Goal: Task Accomplishment & Management: Use online tool/utility

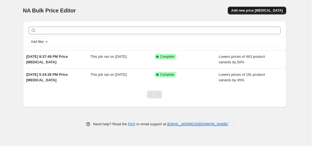
drag, startPoint x: 270, startPoint y: 9, endPoint x: 270, endPoint y: 12, distance: 3.3
click at [270, 12] on span "Add new price [MEDICAL_DATA]" at bounding box center [256, 10] width 51 height 4
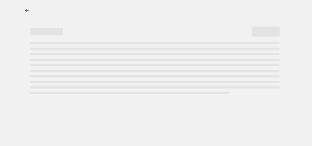
select select "percentage"
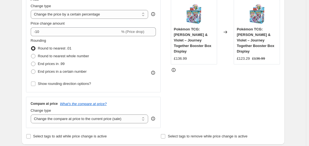
scroll to position [111, 0]
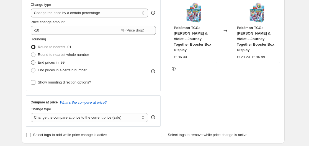
click at [54, 62] on span "End prices in .99" at bounding box center [51, 62] width 27 height 4
click at [31, 61] on input "End prices in .99" at bounding box center [31, 60] width 0 height 0
radio input "true"
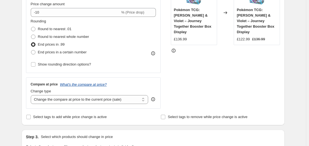
scroll to position [138, 0]
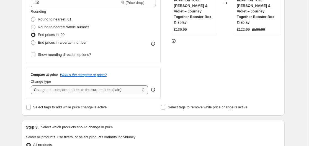
click at [79, 89] on select "Change the compare at price to the current price (sale) Change the compare at p…" at bounding box center [90, 90] width 118 height 9
select select "remove"
click at [32, 86] on select "Change the compare at price to the current price (sale) Change the compare at p…" at bounding box center [90, 90] width 118 height 9
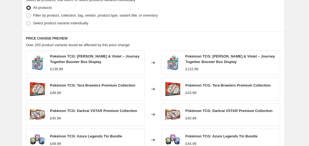
scroll to position [277, 0]
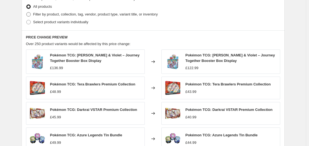
click at [58, 12] on span "Filter by product, collection, tag, vendor, product type, variant title, or inv…" at bounding box center [95, 15] width 125 height 6
click at [30, 14] on span at bounding box center [28, 14] width 4 height 4
click at [27, 12] on input "Filter by product, collection, tag, vendor, product type, variant title, or inv…" at bounding box center [26, 12] width 0 height 0
radio input "true"
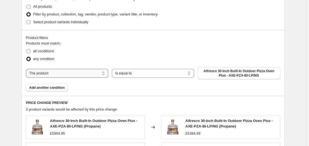
click at [94, 74] on select "The product The product's collection The product's tag The product's vendor The…" at bounding box center [67, 73] width 82 height 9
select select "vendor"
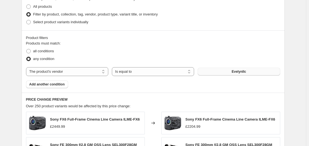
click at [245, 71] on span "Evelynllc" at bounding box center [239, 71] width 14 height 4
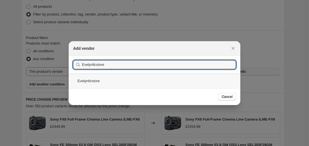
type input "Evelynllcstore"
click at [85, 82] on div "Evelynllcstore" at bounding box center [155, 81] width 172 height 15
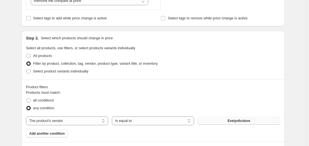
scroll to position [117, 0]
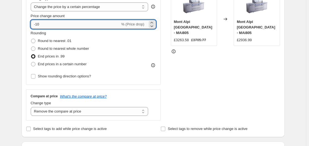
click at [53, 24] on input "-10" at bounding box center [75, 24] width 89 height 9
type input "-1"
type input "-50"
drag, startPoint x: 21, startPoint y: 35, endPoint x: 16, endPoint y: 37, distance: 4.8
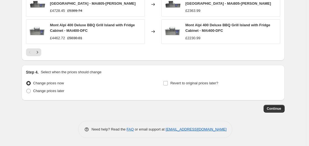
scroll to position [477, 0]
click at [280, 109] on span "Continue" at bounding box center [274, 108] width 14 height 4
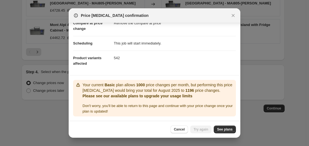
scroll to position [37, 0]
click at [231, 14] on icon "Close" at bounding box center [233, 16] width 6 height 6
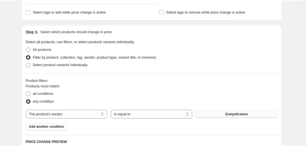
scroll to position [172, 0]
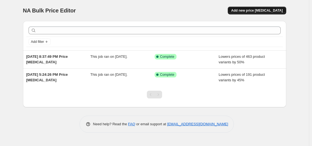
click at [260, 12] on span "Add new price [MEDICAL_DATA]" at bounding box center [256, 10] width 51 height 4
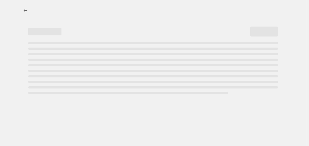
select select "percentage"
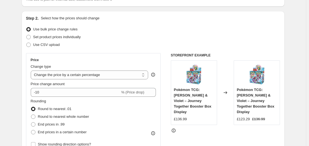
scroll to position [55, 0]
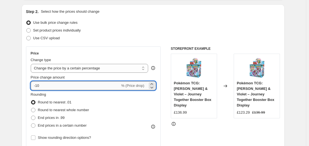
click at [53, 86] on input "-10" at bounding box center [75, 85] width 89 height 9
type input "-1"
type input "-52"
click at [52, 117] on span "End prices in .99" at bounding box center [51, 118] width 27 height 4
click at [31, 116] on input "End prices in .99" at bounding box center [31, 116] width 0 height 0
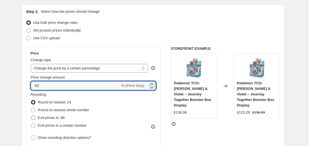
radio input "true"
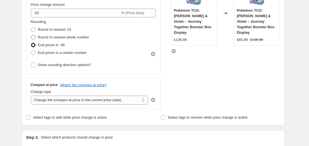
scroll to position [138, 0]
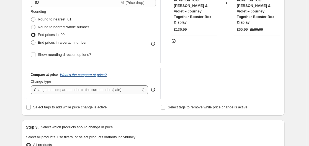
click at [91, 89] on select "Change the compare at price to the current price (sale) Change the compare at p…" at bounding box center [90, 90] width 118 height 9
select select "remove"
click at [32, 86] on select "Change the compare at price to the current price (sale) Change the compare at p…" at bounding box center [90, 90] width 118 height 9
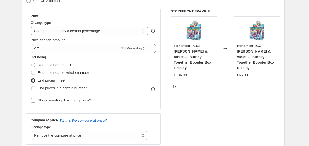
scroll to position [83, 0]
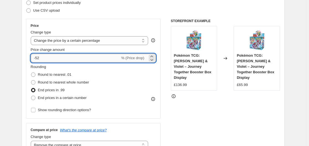
click at [48, 55] on input "-52" at bounding box center [75, 58] width 89 height 9
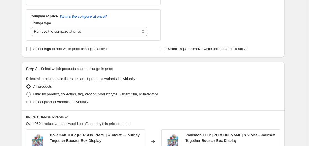
scroll to position [221, 0]
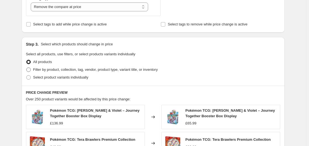
click at [30, 68] on span at bounding box center [28, 70] width 4 height 4
click at [27, 68] on input "Filter by product, collection, tag, vendor, product type, variant title, or inv…" at bounding box center [26, 68] width 0 height 0
radio input "true"
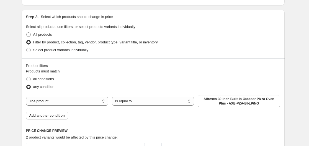
scroll to position [249, 0]
click at [76, 98] on select "The product The product's collection The product's tag The product's vendor The…" at bounding box center [67, 101] width 82 height 9
select select "vendor"
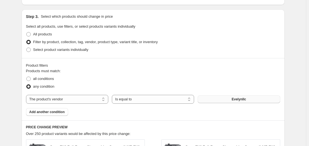
click at [254, 101] on button "Evelynllc" at bounding box center [239, 99] width 82 height 8
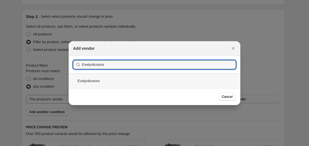
type input "Evelynllcstore"
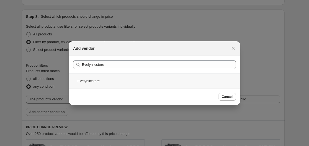
drag, startPoint x: 119, startPoint y: 81, endPoint x: 141, endPoint y: 91, distance: 24.2
click at [119, 81] on div "Evelynllcstore" at bounding box center [155, 81] width 172 height 15
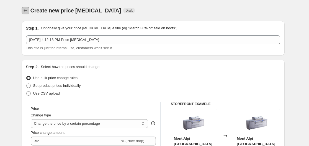
click at [26, 11] on icon "Price change jobs" at bounding box center [26, 10] width 4 height 3
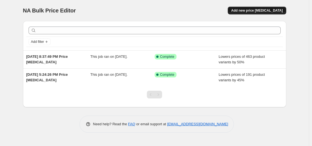
click at [257, 9] on span "Add new price [MEDICAL_DATA]" at bounding box center [256, 10] width 51 height 4
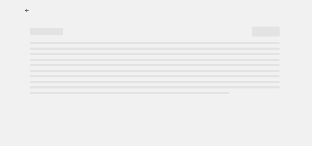
select select "percentage"
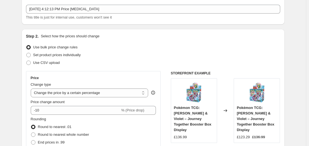
scroll to position [55, 0]
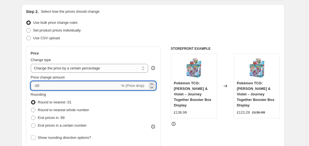
click at [42, 87] on input "-10" at bounding box center [75, 85] width 89 height 9
type input "-1"
type input "-50"
click at [44, 120] on span "End prices in .99" at bounding box center [51, 118] width 27 height 4
click at [31, 116] on input "End prices in .99" at bounding box center [31, 116] width 0 height 0
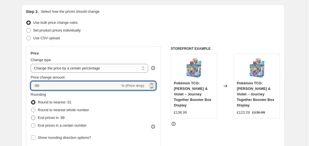
radio input "true"
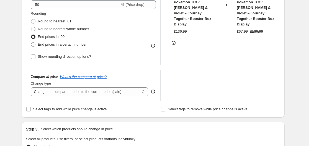
scroll to position [166, 0]
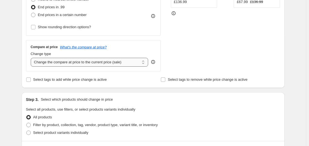
click at [111, 62] on select "Change the compare at price to the current price (sale) Change the compare at p…" at bounding box center [90, 62] width 118 height 9
select select "remove"
click at [32, 58] on select "Change the compare at price to the current price (sale) Change the compare at p…" at bounding box center [90, 62] width 118 height 9
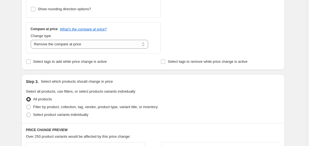
scroll to position [194, 0]
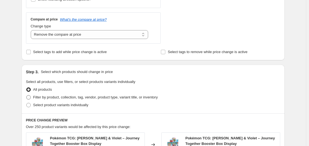
click at [64, 97] on span "Filter by product, collection, tag, vendor, product type, variant title, or inv…" at bounding box center [95, 97] width 125 height 4
click at [27, 95] on input "Filter by product, collection, tag, vendor, product type, variant title, or inv…" at bounding box center [26, 95] width 0 height 0
radio input "true"
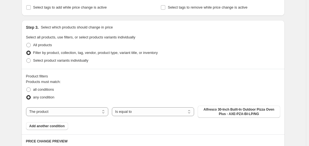
scroll to position [249, 0]
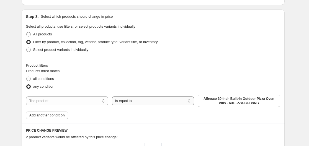
click at [149, 97] on select "Is equal to Is not equal to" at bounding box center [153, 101] width 82 height 9
click at [95, 100] on select "The product The product's collection The product's tag The product's vendor The…" at bounding box center [67, 101] width 82 height 9
select select "vendor"
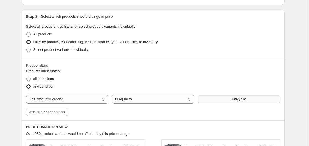
click at [243, 98] on span "Evelynllc" at bounding box center [239, 99] width 14 height 4
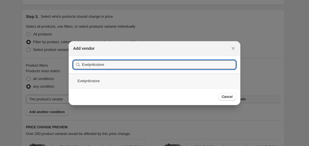
type input "Evelynllcstore"
click at [104, 80] on div "Evelynllcstore" at bounding box center [155, 81] width 172 height 15
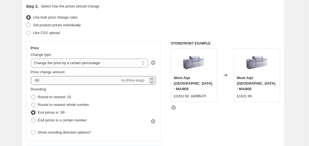
scroll to position [55, 0]
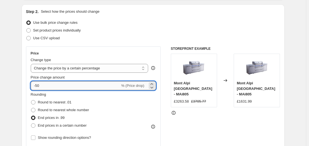
click at [52, 84] on input "-50" at bounding box center [75, 85] width 89 height 9
type input "-52"
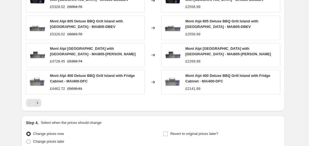
scroll to position [471, 0]
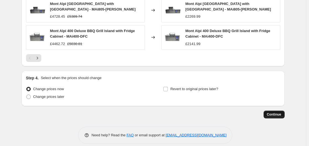
click at [277, 115] on span "Continue" at bounding box center [274, 114] width 14 height 4
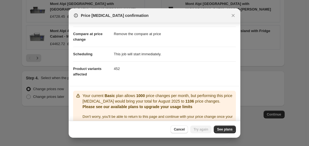
scroll to position [37, 0]
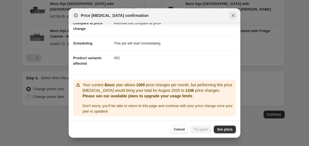
click at [231, 14] on icon "Close" at bounding box center [233, 16] width 6 height 6
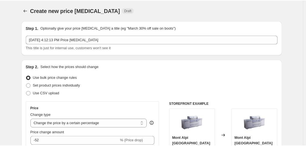
scroll to position [471, 0]
